Goal: Navigation & Orientation: Find specific page/section

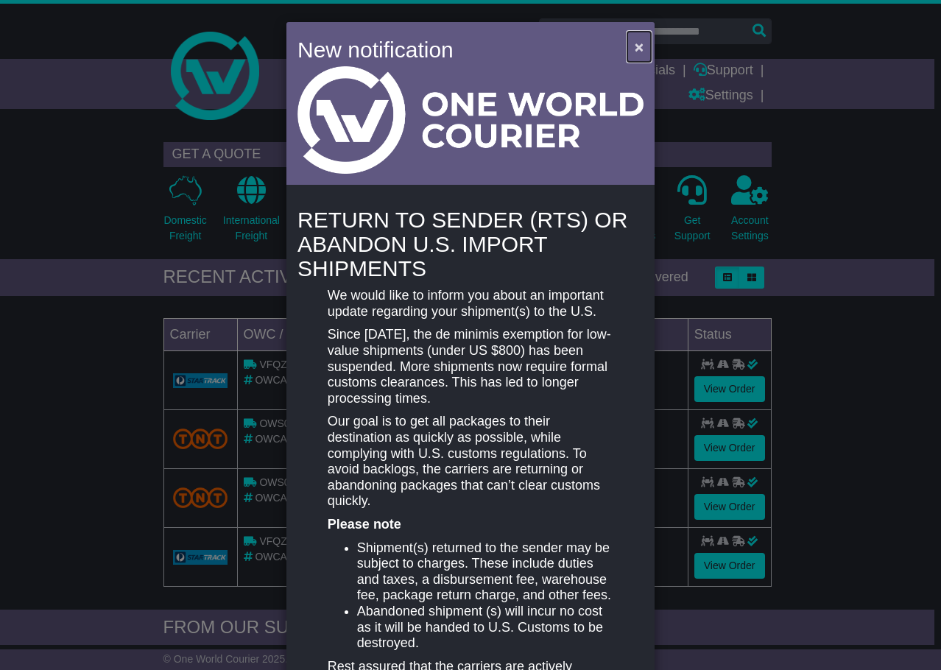
click at [636, 42] on span "×" at bounding box center [639, 46] width 9 height 17
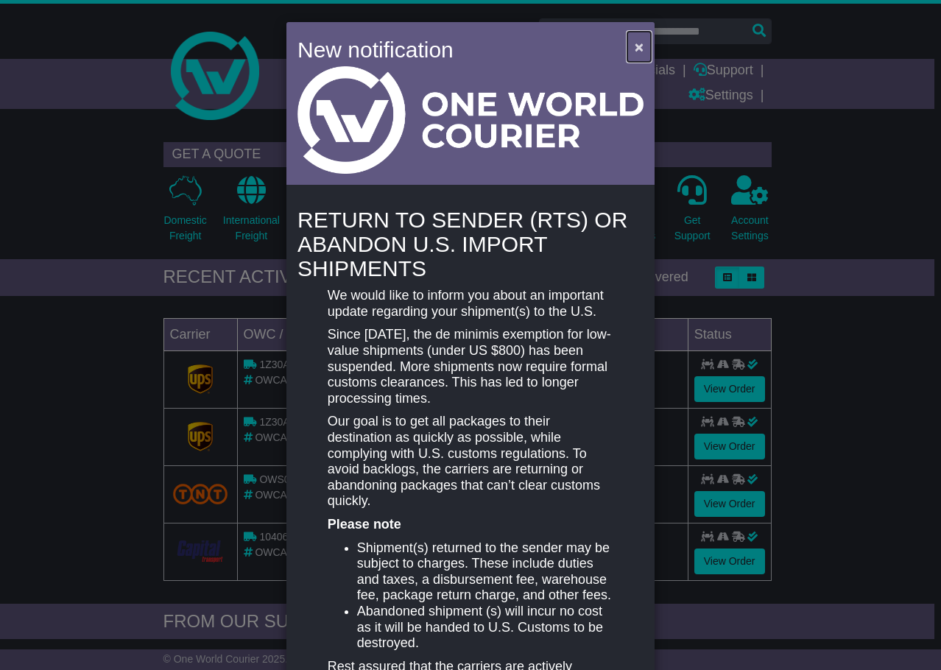
click at [641, 49] on button "×" at bounding box center [639, 47] width 24 height 30
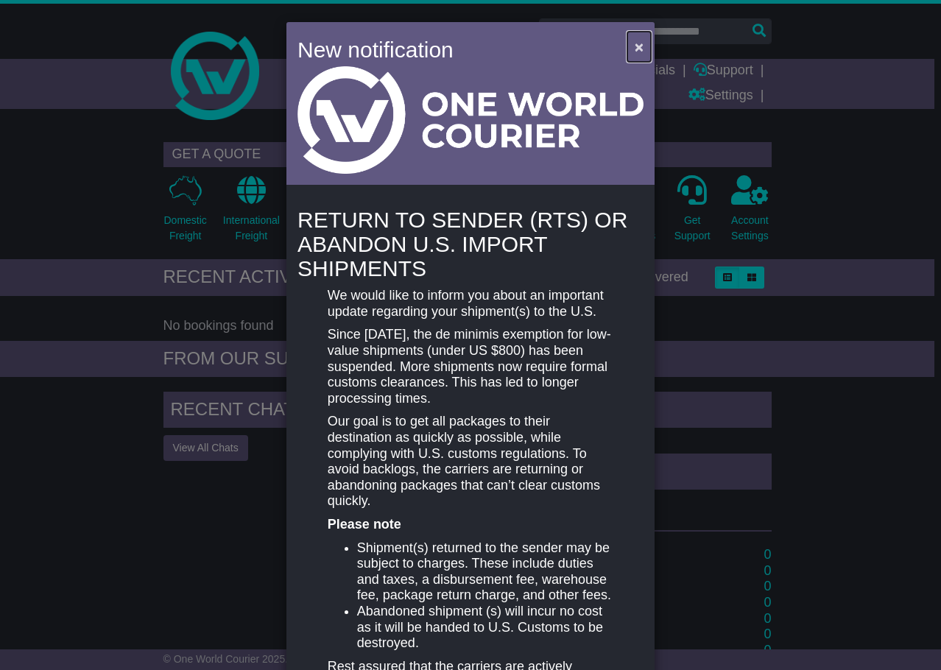
click at [631, 33] on button "×" at bounding box center [639, 47] width 24 height 30
click at [635, 49] on span "×" at bounding box center [639, 46] width 9 height 17
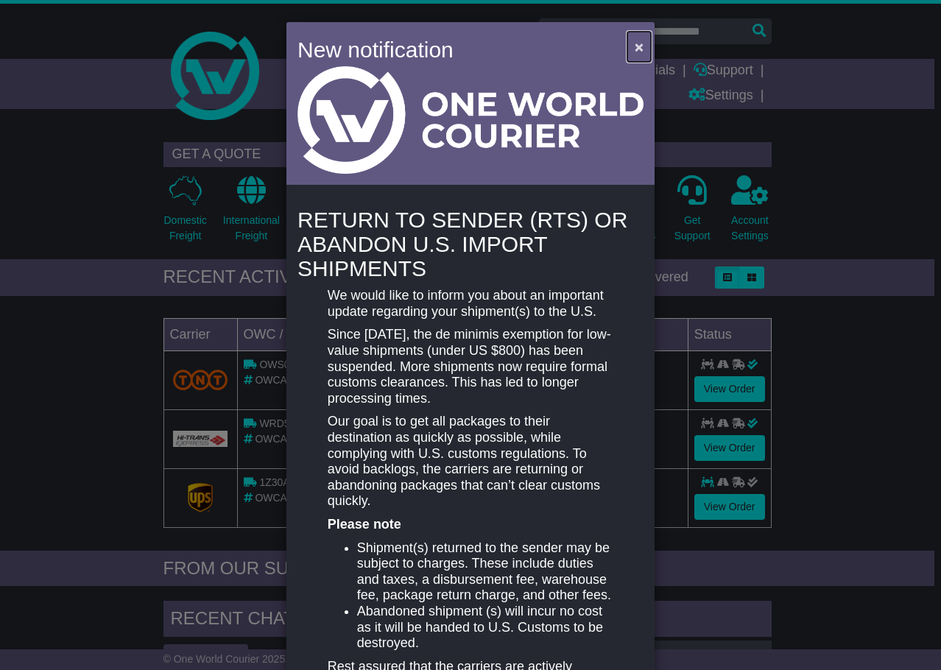
click at [635, 45] on span "×" at bounding box center [639, 46] width 9 height 17
